Goal: Transaction & Acquisition: Purchase product/service

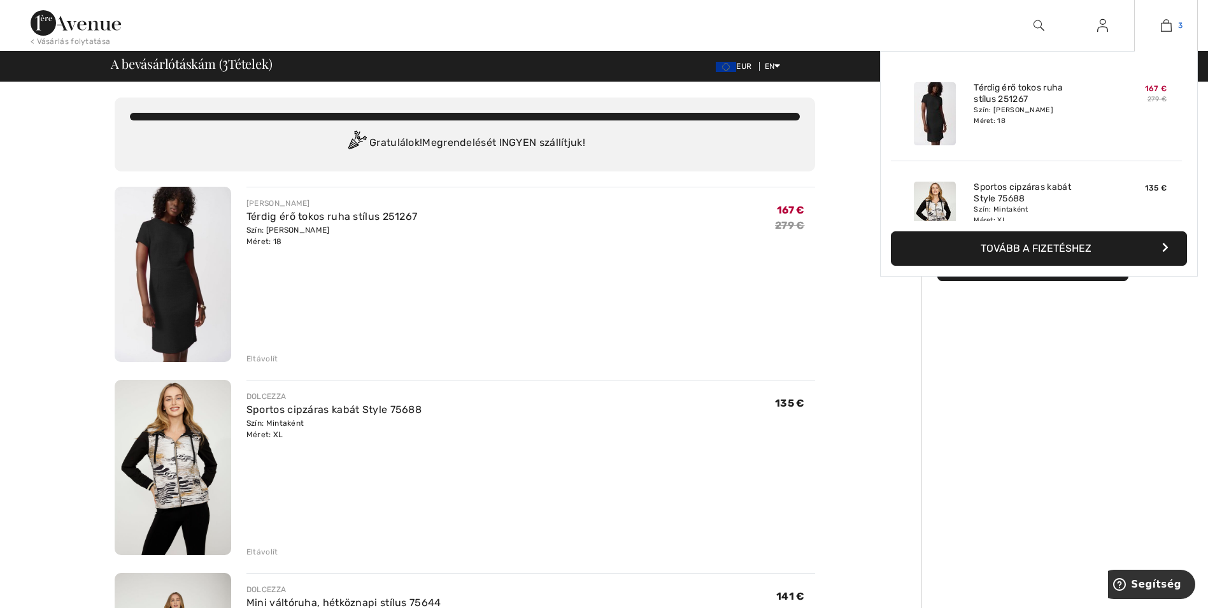
click at [1170, 18] on img at bounding box center [1166, 25] width 11 height 15
click at [1169, 26] on img at bounding box center [1166, 25] width 11 height 15
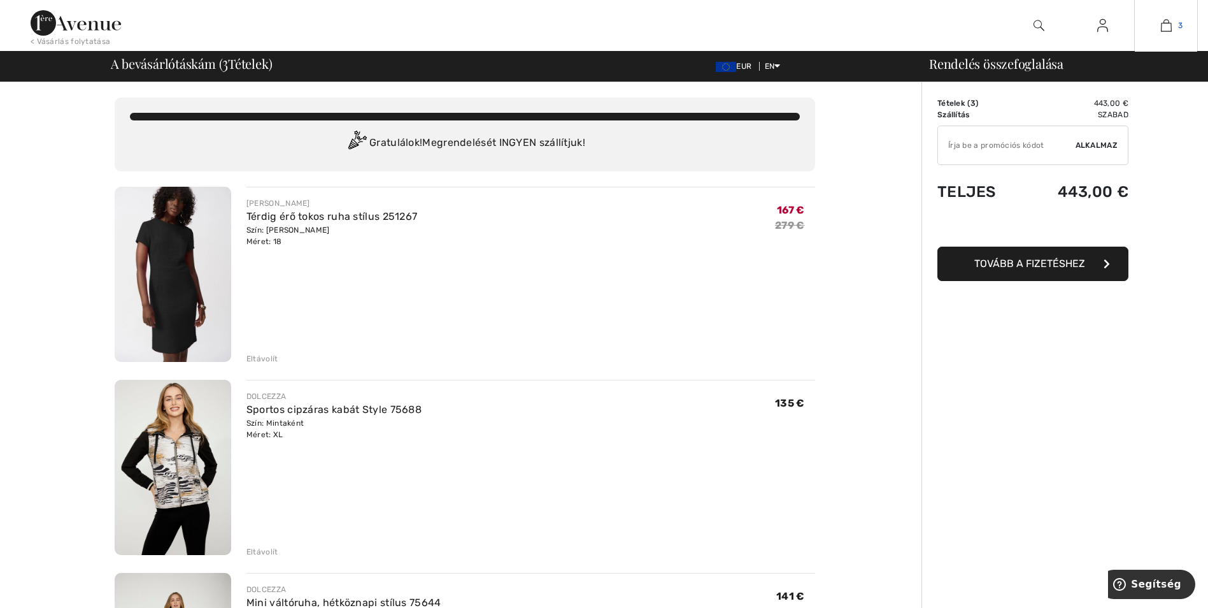
click at [1163, 27] on img at bounding box center [1166, 25] width 11 height 15
click at [262, 359] on div "Eltávolít" at bounding box center [262, 358] width 32 height 11
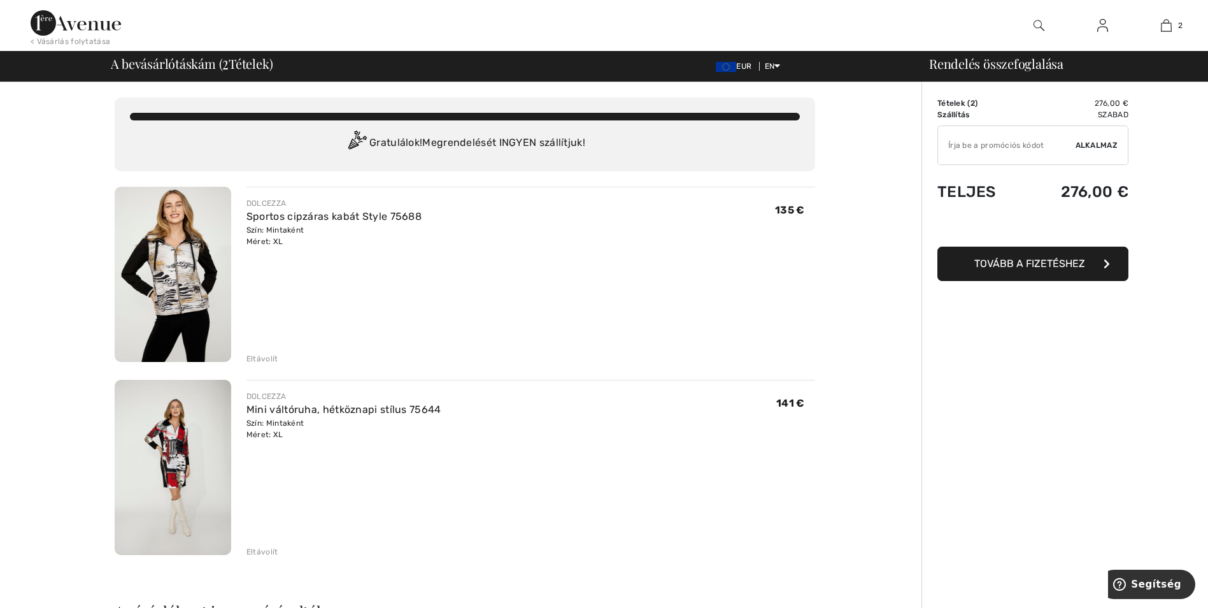
click at [1039, 501] on div "Order Summary Details Tételek ( 2 ) 276,00 € Promo code € 0.00 Szállítás Szabad…" at bounding box center [1064, 591] width 287 height 1019
click at [1028, 265] on span "Tovább a fizetéshez" at bounding box center [1029, 263] width 111 height 12
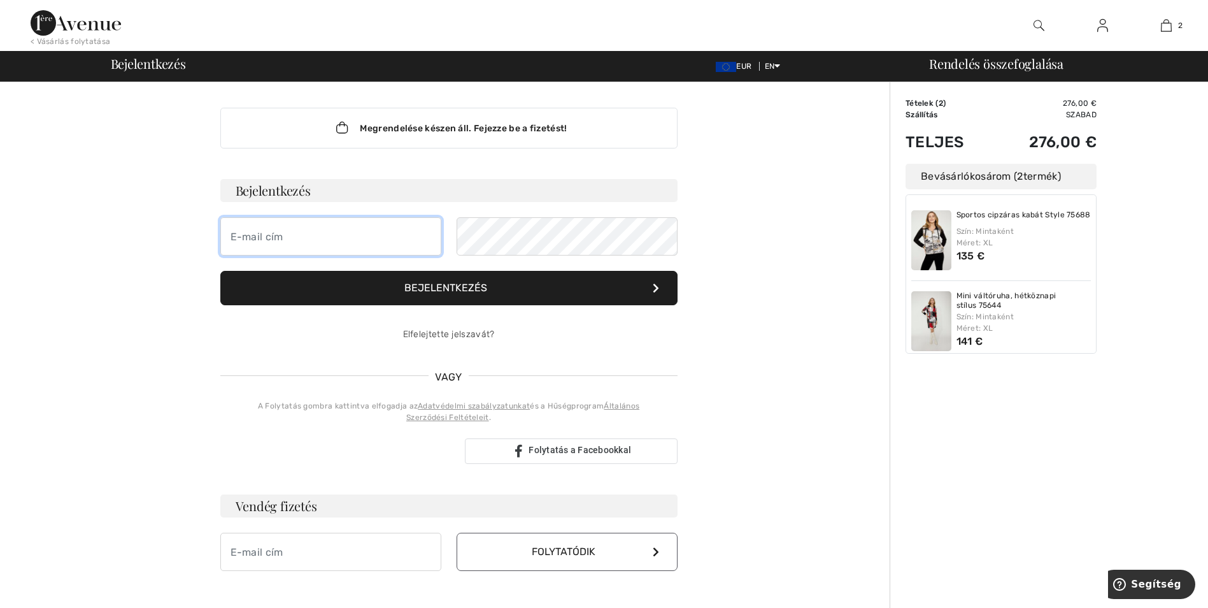
click at [289, 236] on input "email" at bounding box center [330, 236] width 221 height 38
type input "[EMAIL_ADDRESS][DOMAIN_NAME]"
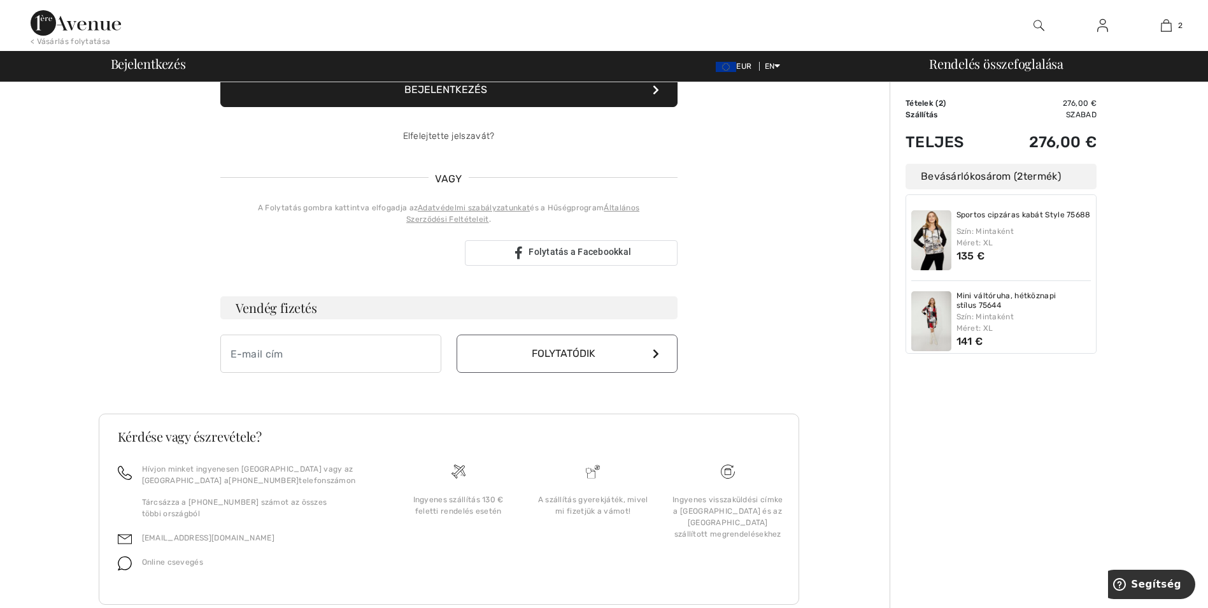
scroll to position [240, 0]
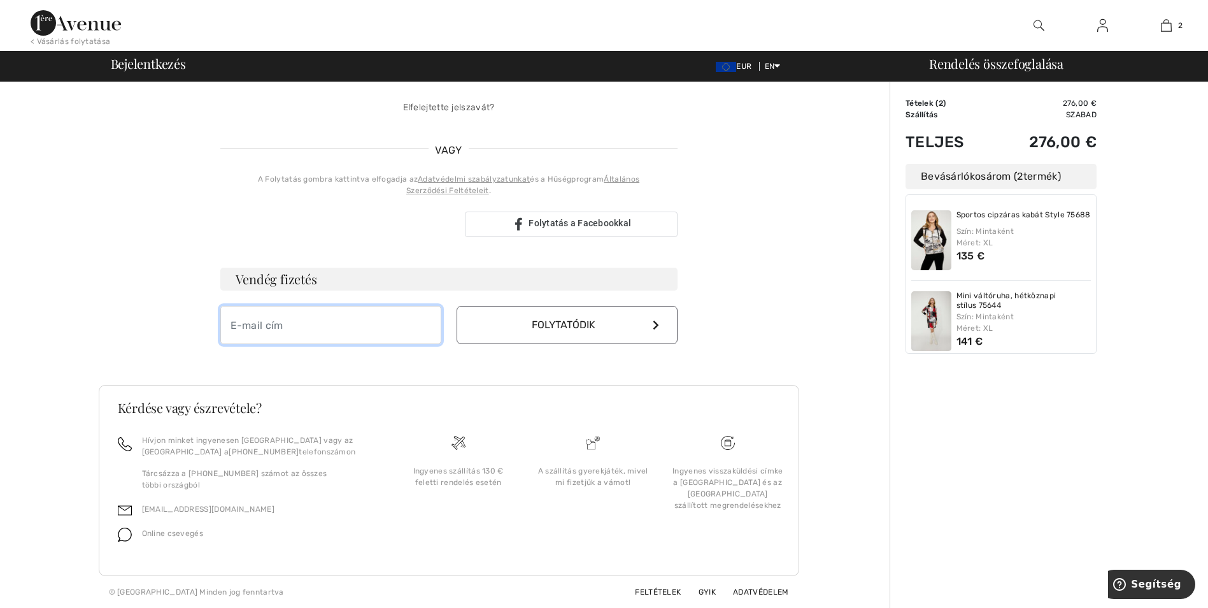
click at [286, 311] on input "email" at bounding box center [330, 325] width 221 height 38
type input "[EMAIL_ADDRESS][DOMAIN_NAME]"
click at [655, 324] on icon at bounding box center [656, 325] width 6 height 10
click at [551, 324] on font "Folytatódik" at bounding box center [564, 324] width 64 height 12
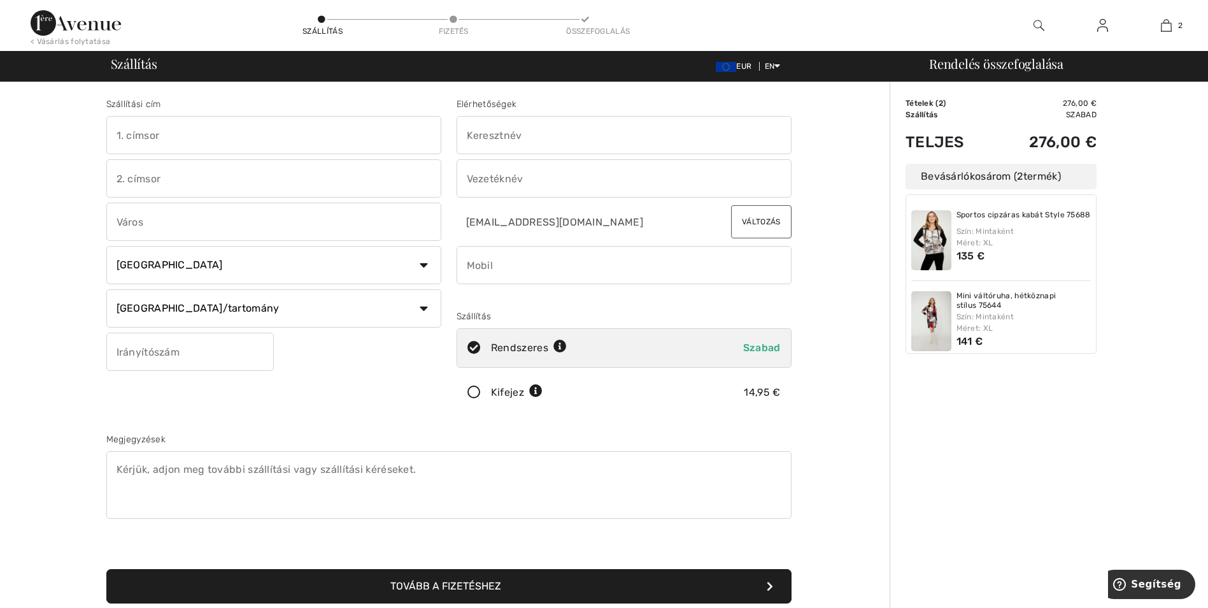
click at [487, 139] on input "text" at bounding box center [624, 135] width 335 height 38
type input "Ildikó"
type input "Fábián Béla Utca 76."
type input "Mánfa"
select select "HU"
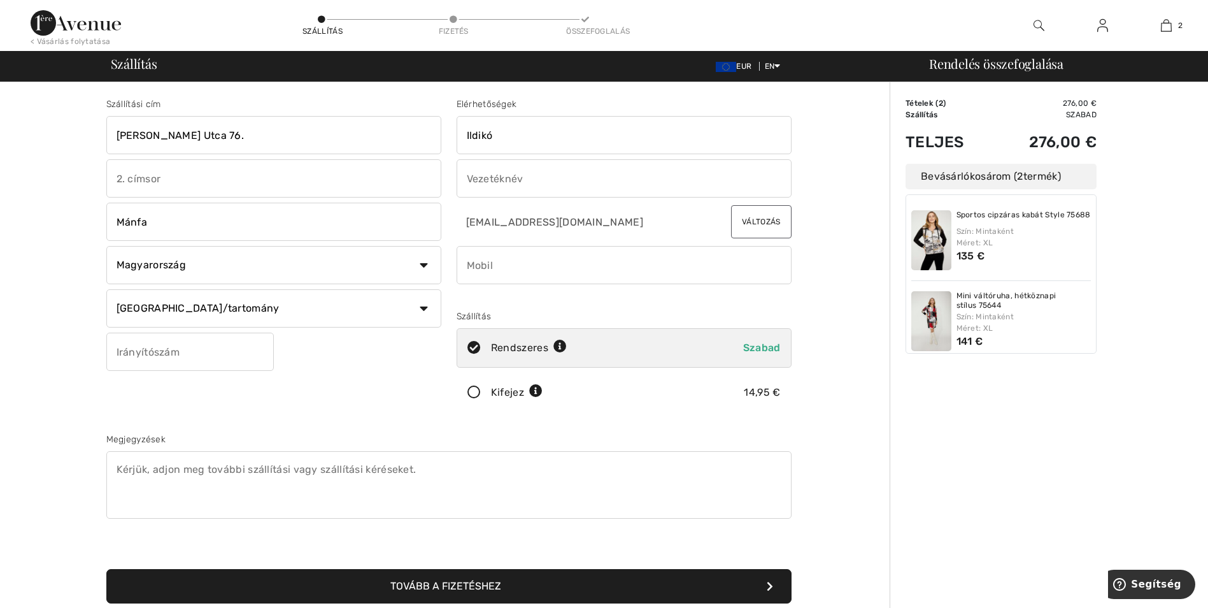
type input "7304"
type input "Kovácsné Tímár"
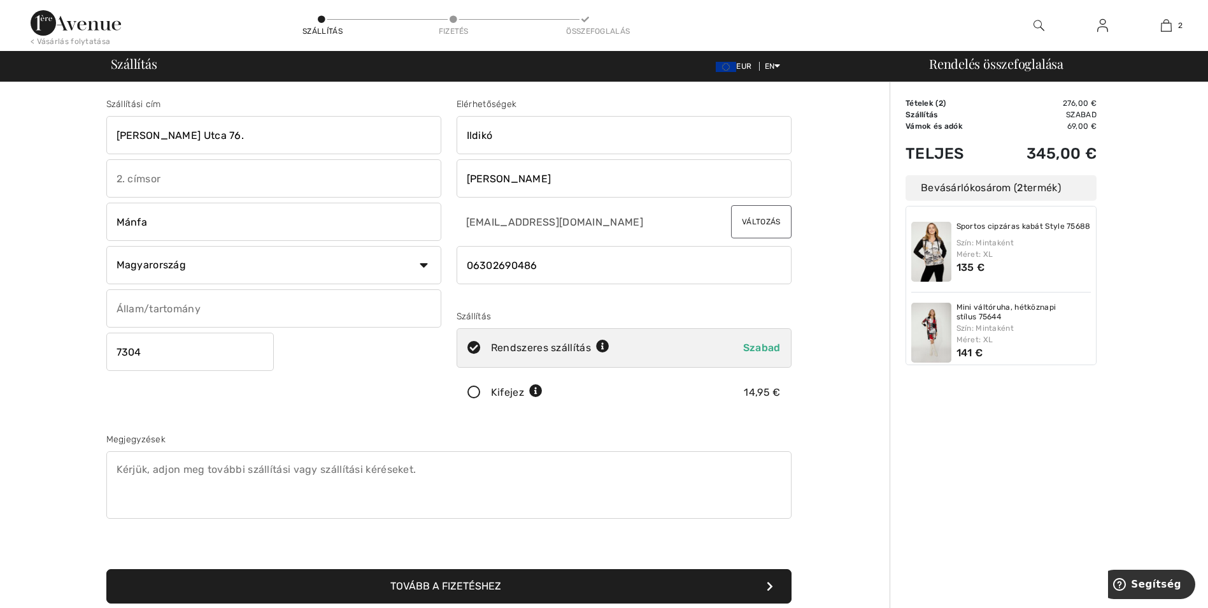
click at [477, 267] on input "phone" at bounding box center [624, 265] width 335 height 38
type input "0036302690486"
click at [566, 430] on div "Szállítási cím Fábián Béla Utca 76. Mánfa Ország Kanada Egyesült Államok Afgani…" at bounding box center [449, 342] width 700 height 551
click at [931, 254] on img at bounding box center [931, 252] width 40 height 60
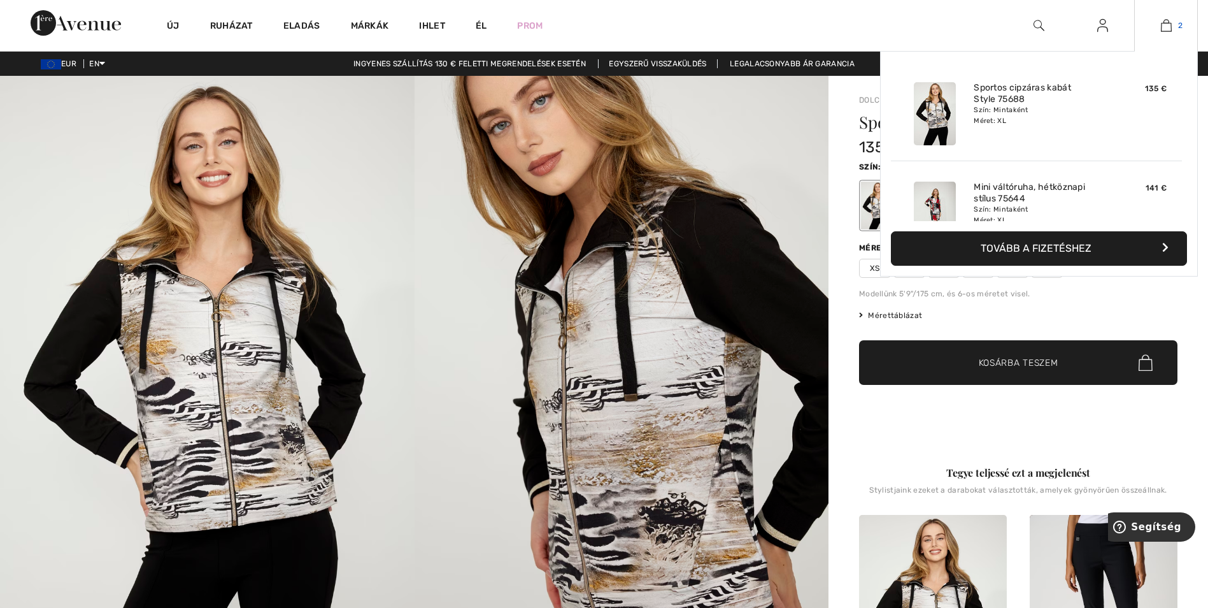
click at [1169, 21] on img at bounding box center [1166, 25] width 11 height 15
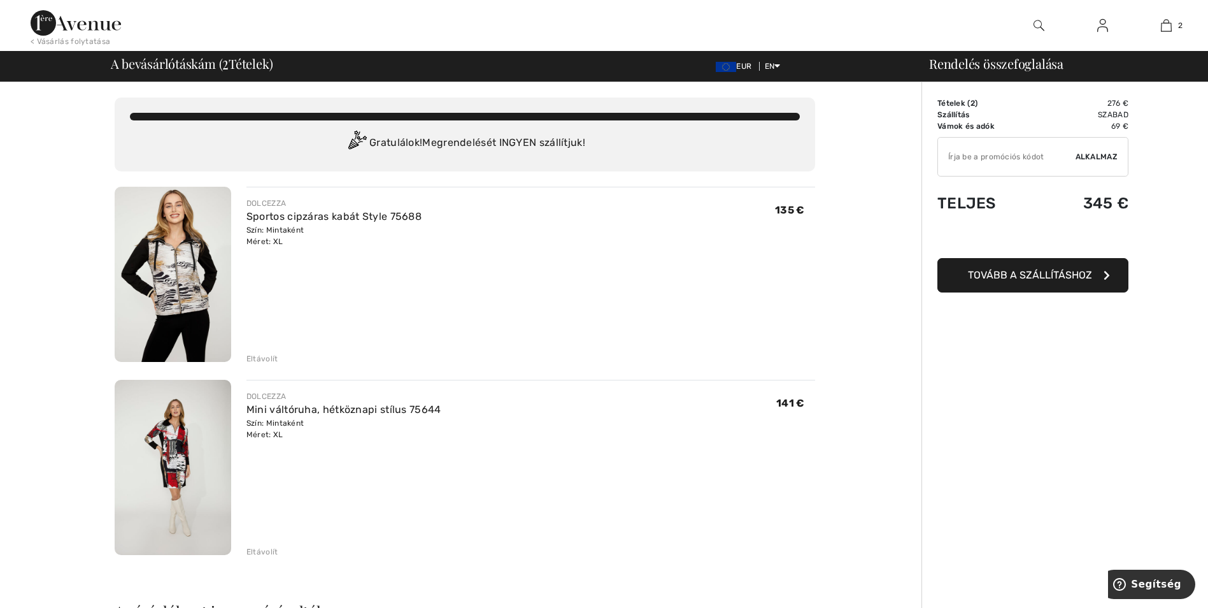
click at [262, 357] on div "Eltávolít" at bounding box center [262, 358] width 32 height 11
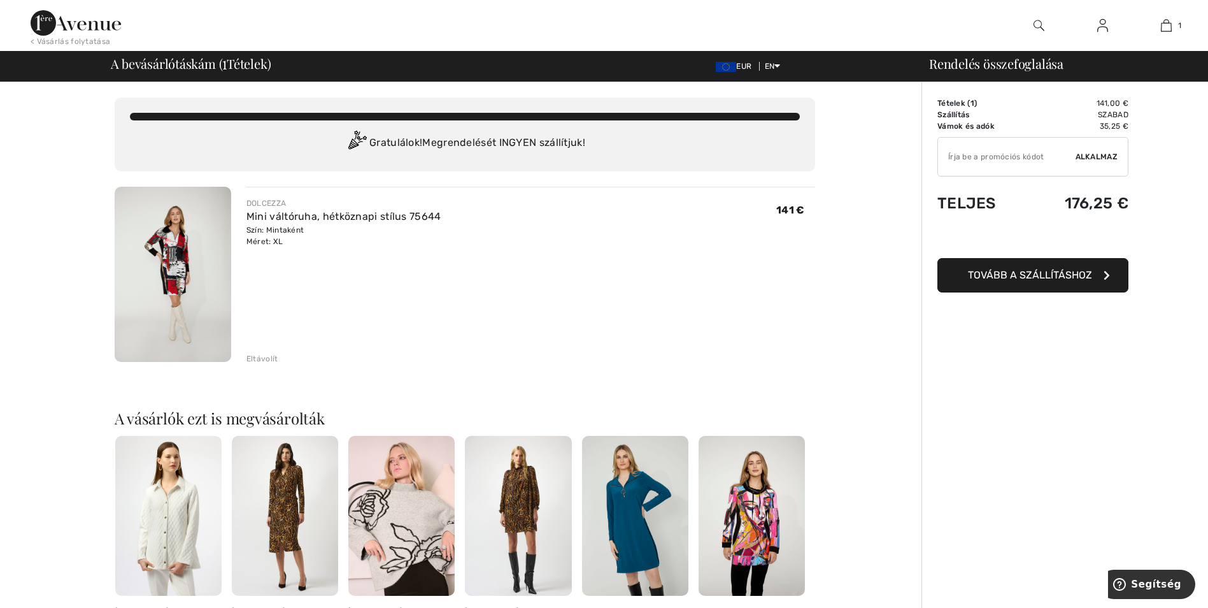
click at [1054, 393] on div "Order Summary Details Tételek ( 1 ) 141,00 € Promo code € 0.00 Szállítás Szabad…" at bounding box center [1064, 495] width 287 height 826
click at [1016, 276] on span "Tovább a szállításhoz" at bounding box center [1030, 275] width 124 height 12
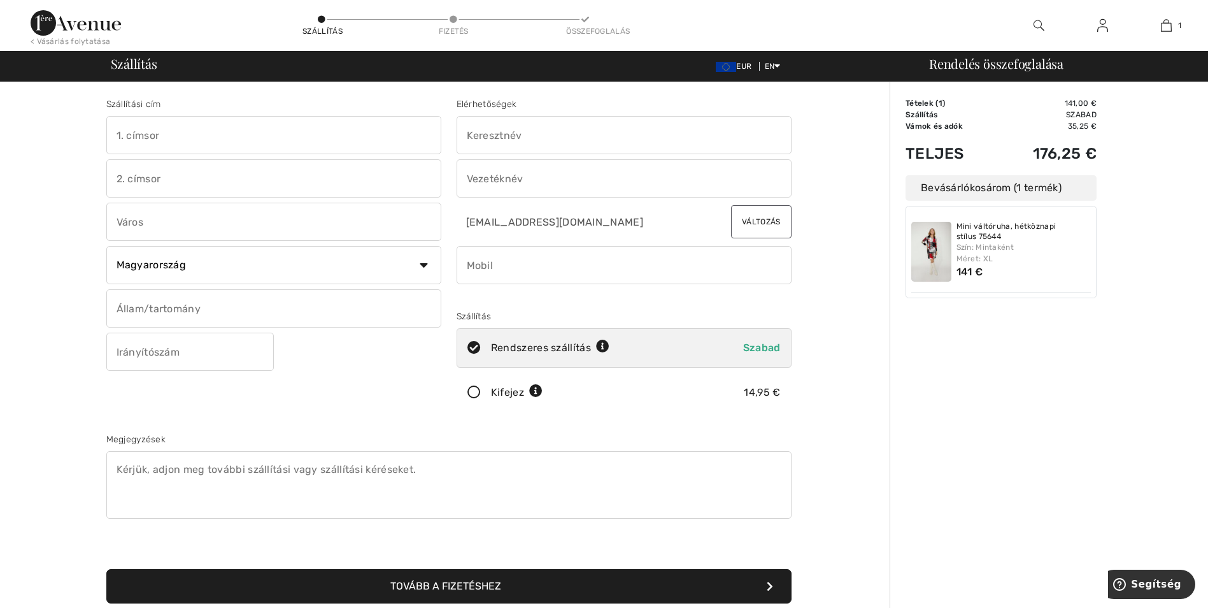
click at [537, 124] on input "text" at bounding box center [624, 135] width 335 height 38
type input "Ildikó"
type input "[PERSON_NAME] Utca 76."
type input "Mánfa"
type input "7304"
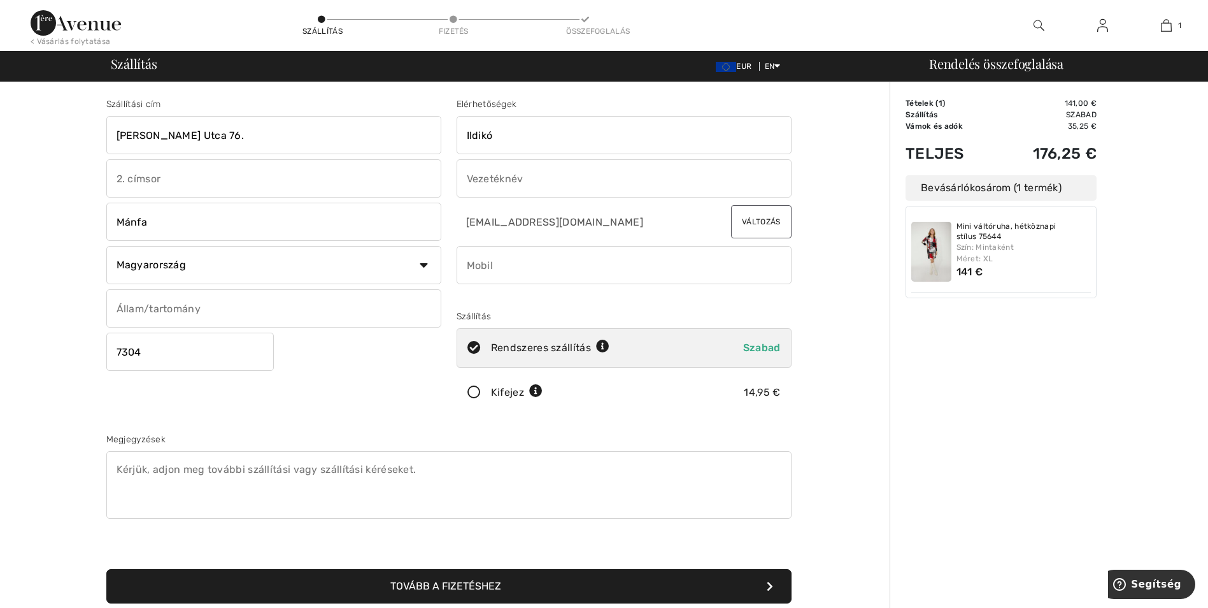
type input "[PERSON_NAME]"
type input "06302690486"
click at [993, 430] on div "Order Summary Details Tételek ( 1 ) 141,00 € Promo code € 0.00 Szállítás Szabad…" at bounding box center [1049, 461] width 318 height 759
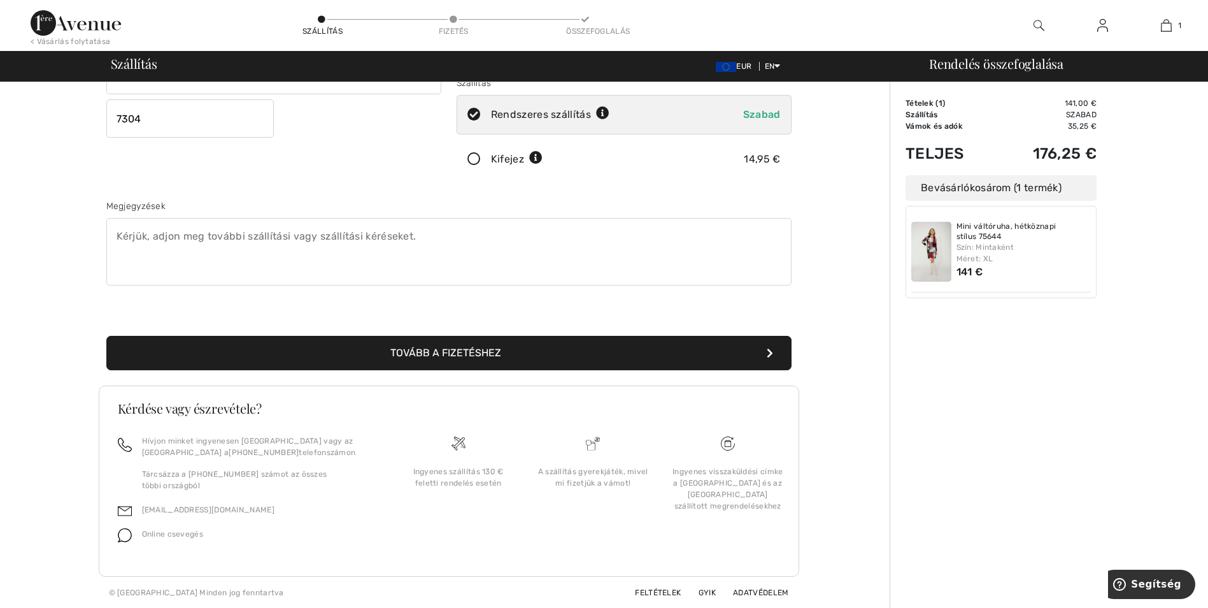
scroll to position [234, 0]
click at [486, 352] on font "Tovább a fizetéshez" at bounding box center [445, 352] width 111 height 12
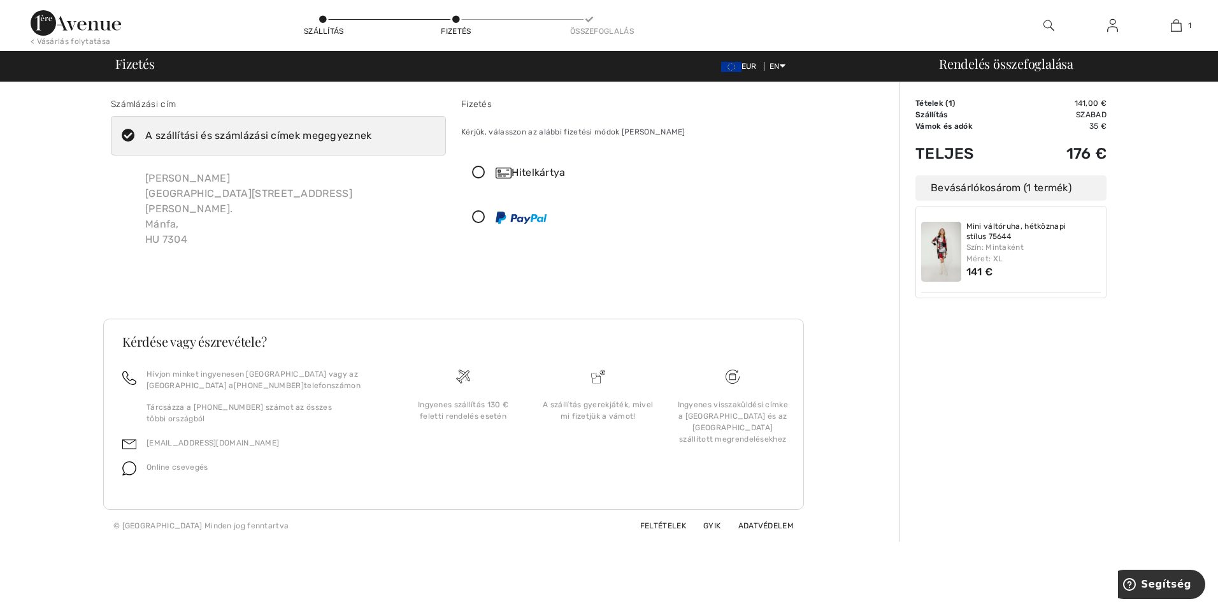
click at [525, 170] on font "Hitelkártya" at bounding box center [537, 172] width 53 height 12
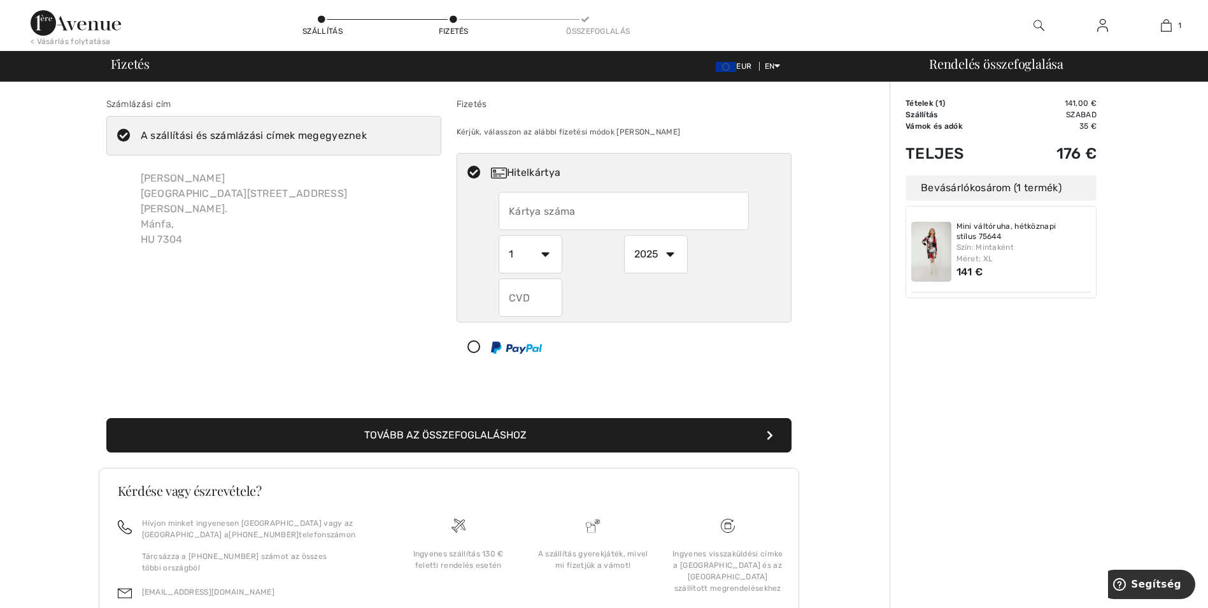
click at [557, 213] on input "text" at bounding box center [624, 211] width 250 height 38
type input "5101211279134043"
select select "4"
select select "2026"
type input "530"
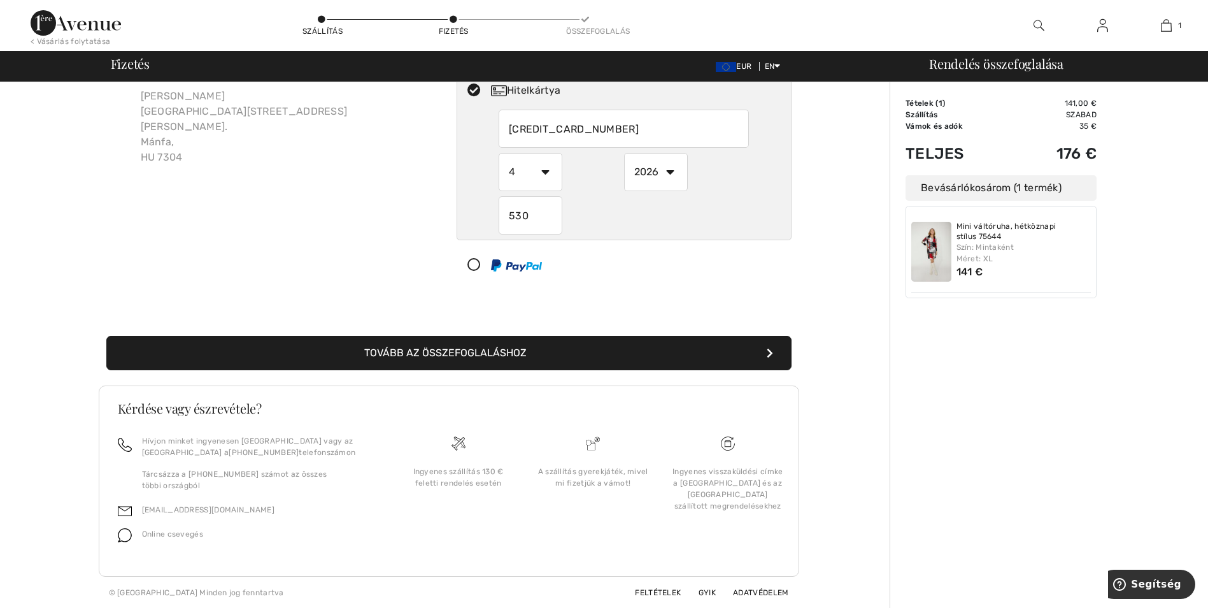
scroll to position [83, 0]
click at [448, 349] on font "Tovább az összefoglaláshoz" at bounding box center [445, 352] width 162 height 12
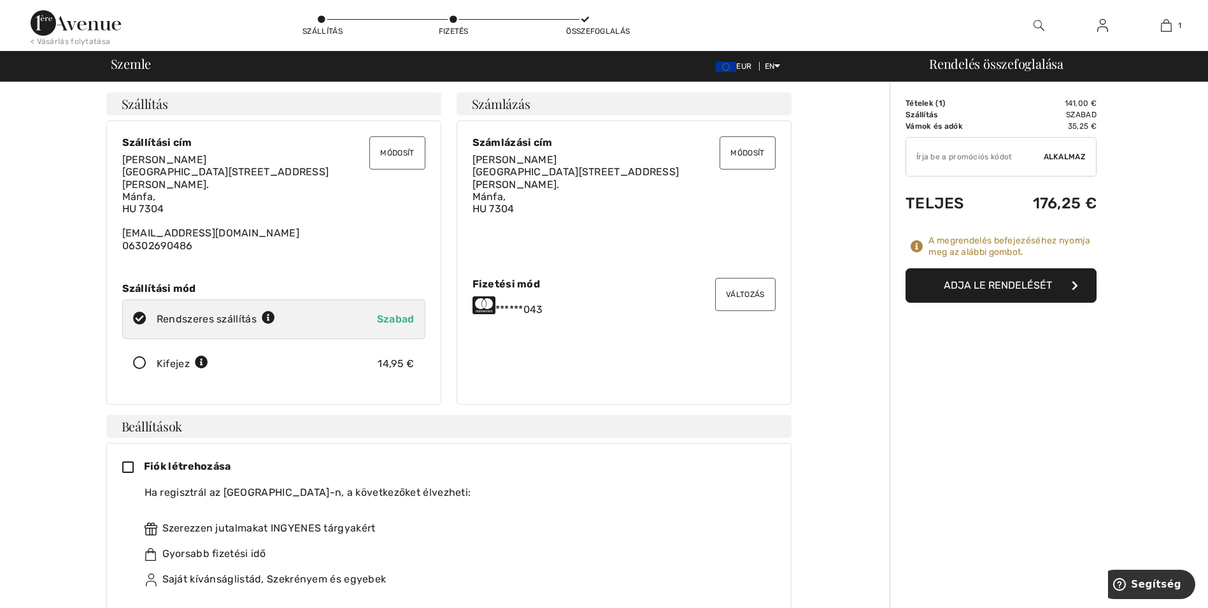
click at [992, 284] on font "Adja le rendelését" at bounding box center [998, 285] width 108 height 12
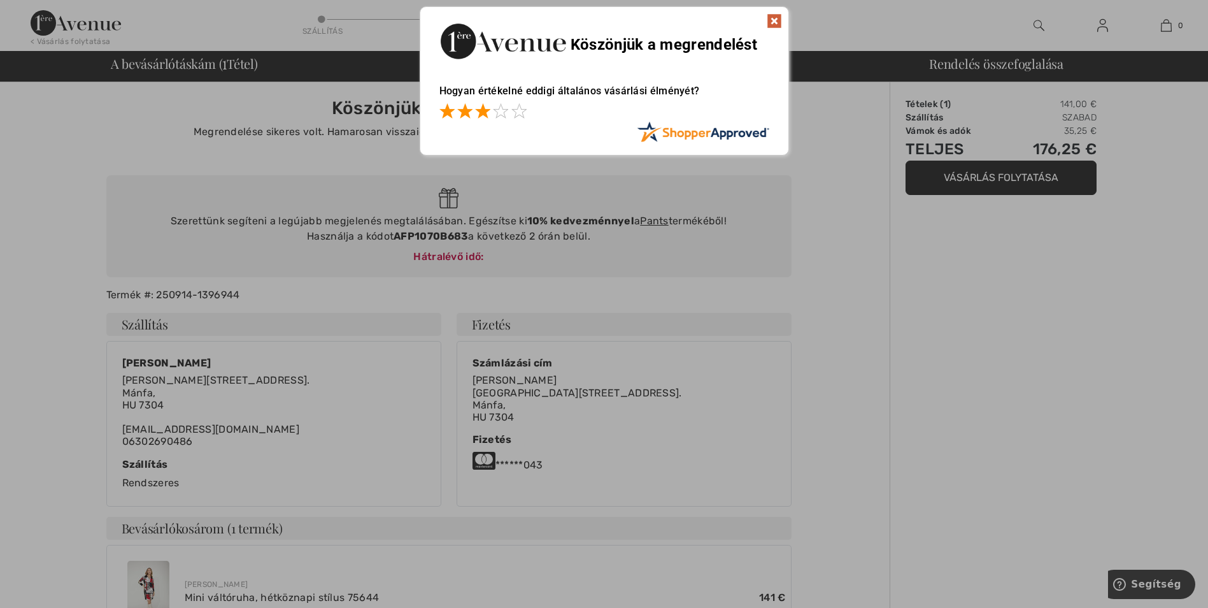
click at [480, 109] on span at bounding box center [482, 110] width 15 height 15
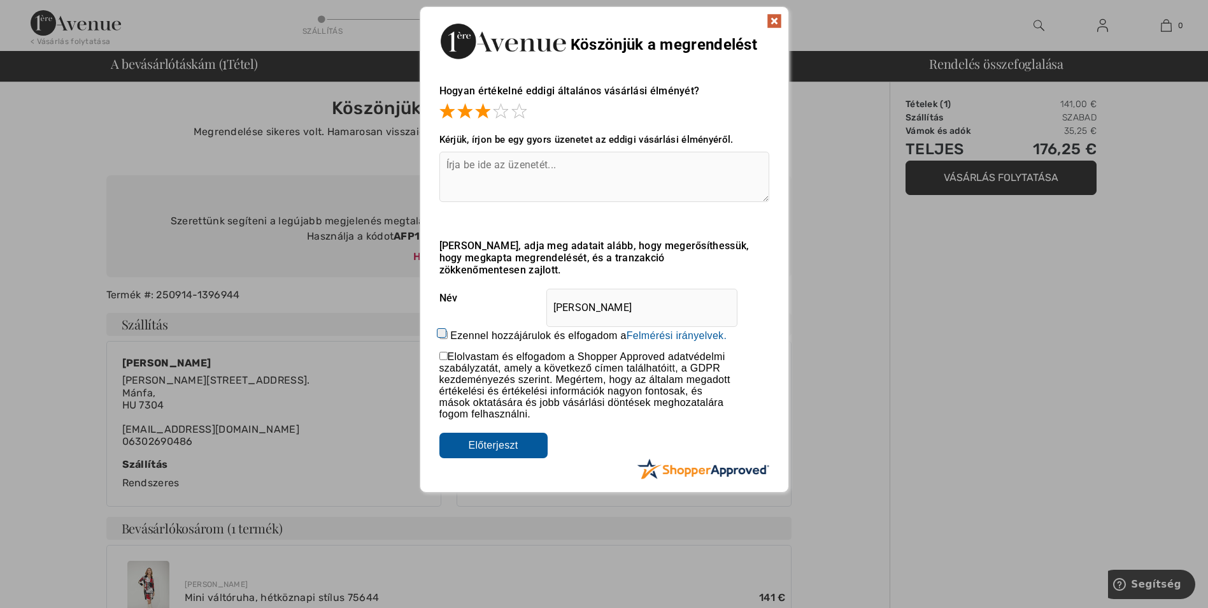
click at [481, 171] on textarea at bounding box center [604, 177] width 330 height 50
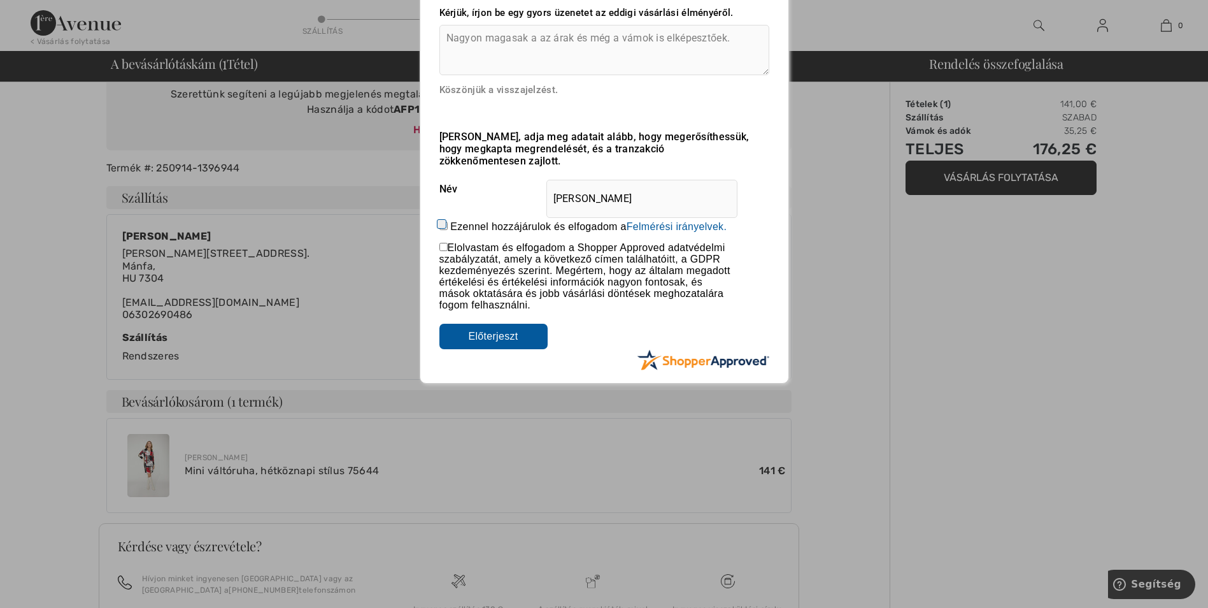
scroll to position [127, 0]
type textarea "Nagyon magasak a az árak és még a vámok is elképesztőek."
click at [441, 221] on input "Ezennel hozzájárulok és elfogadom a Az értékelés beküldésével engedélyt ad a Vá…" at bounding box center [443, 225] width 8 height 8
checkbox input "true"
click at [440, 242] on input "checkbox" at bounding box center [443, 246] width 8 height 8
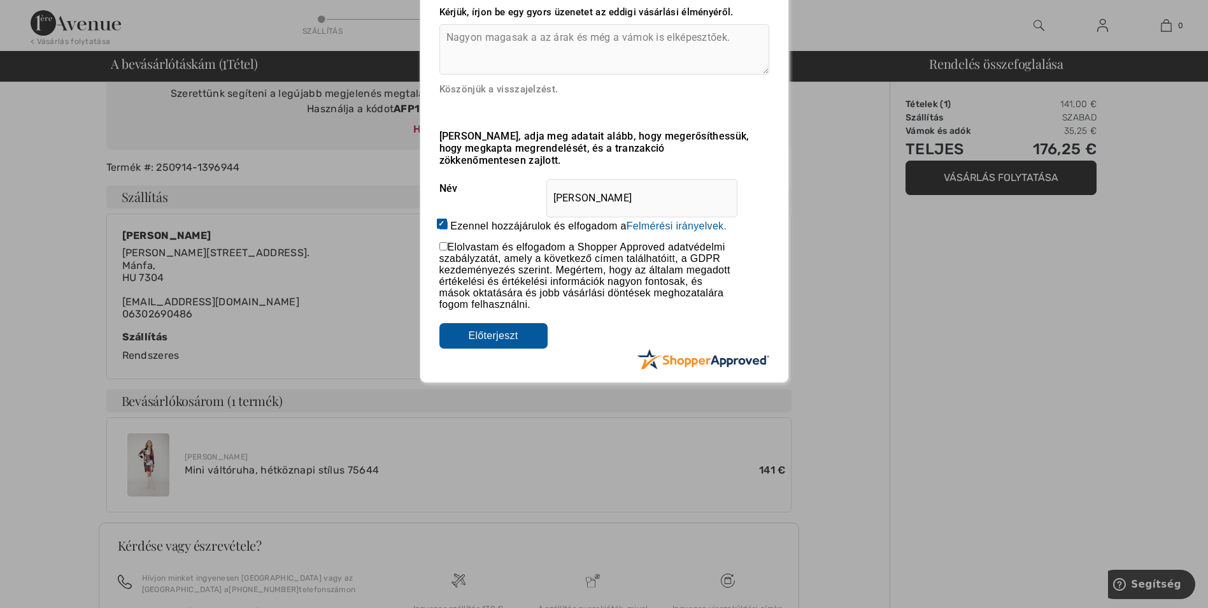
checkbox input "true"
click at [486, 323] on input "Submit" at bounding box center [493, 335] width 108 height 25
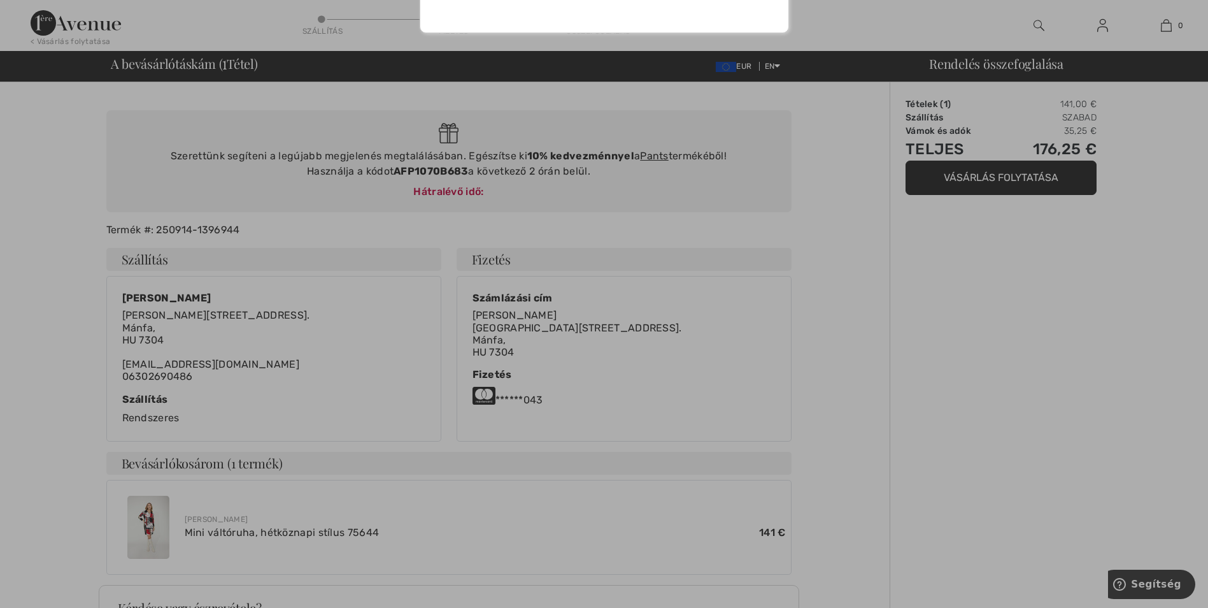
scroll to position [0, 0]
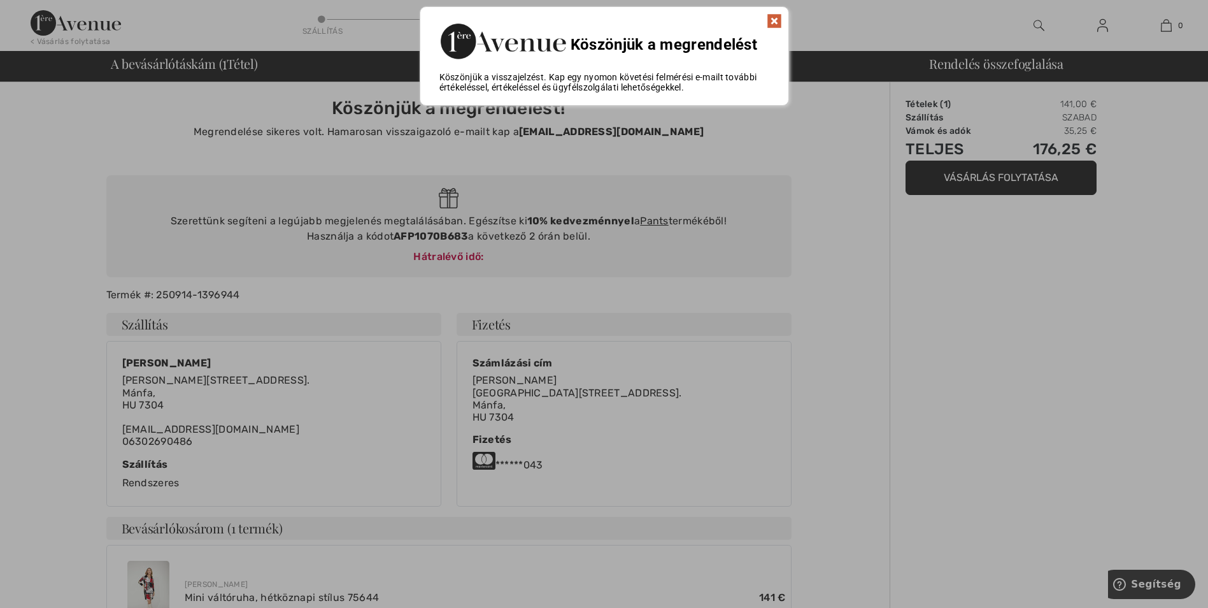
click at [772, 18] on img at bounding box center [774, 20] width 15 height 15
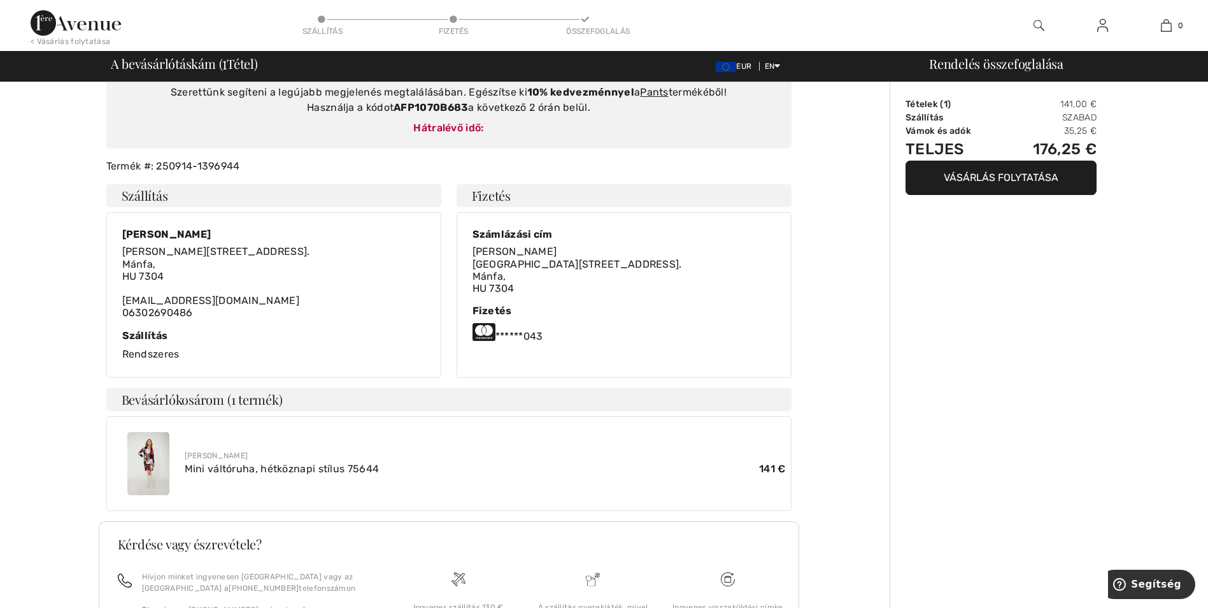
scroll to position [265, 0]
